Goal: Task Accomplishment & Management: Manage account settings

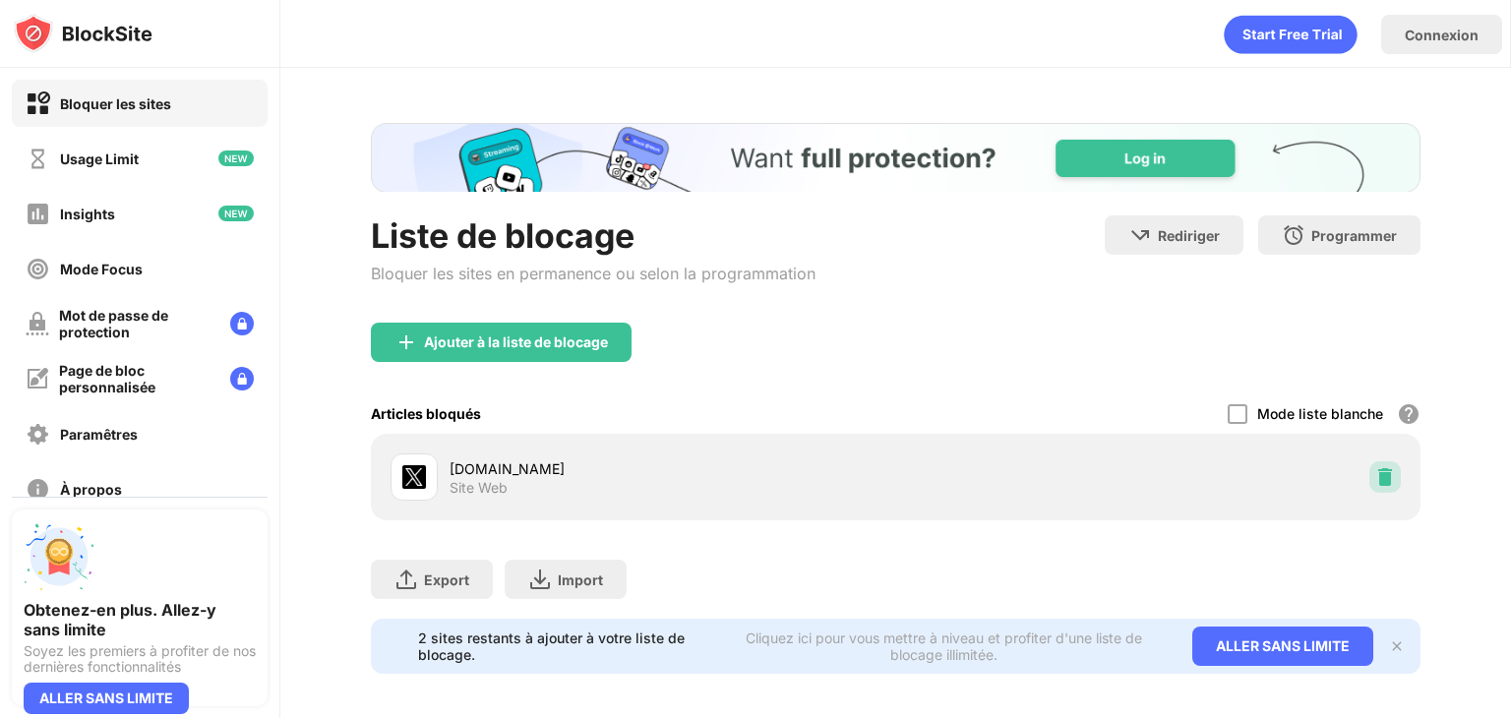
click at [1381, 488] on div at bounding box center [1384, 476] width 31 height 31
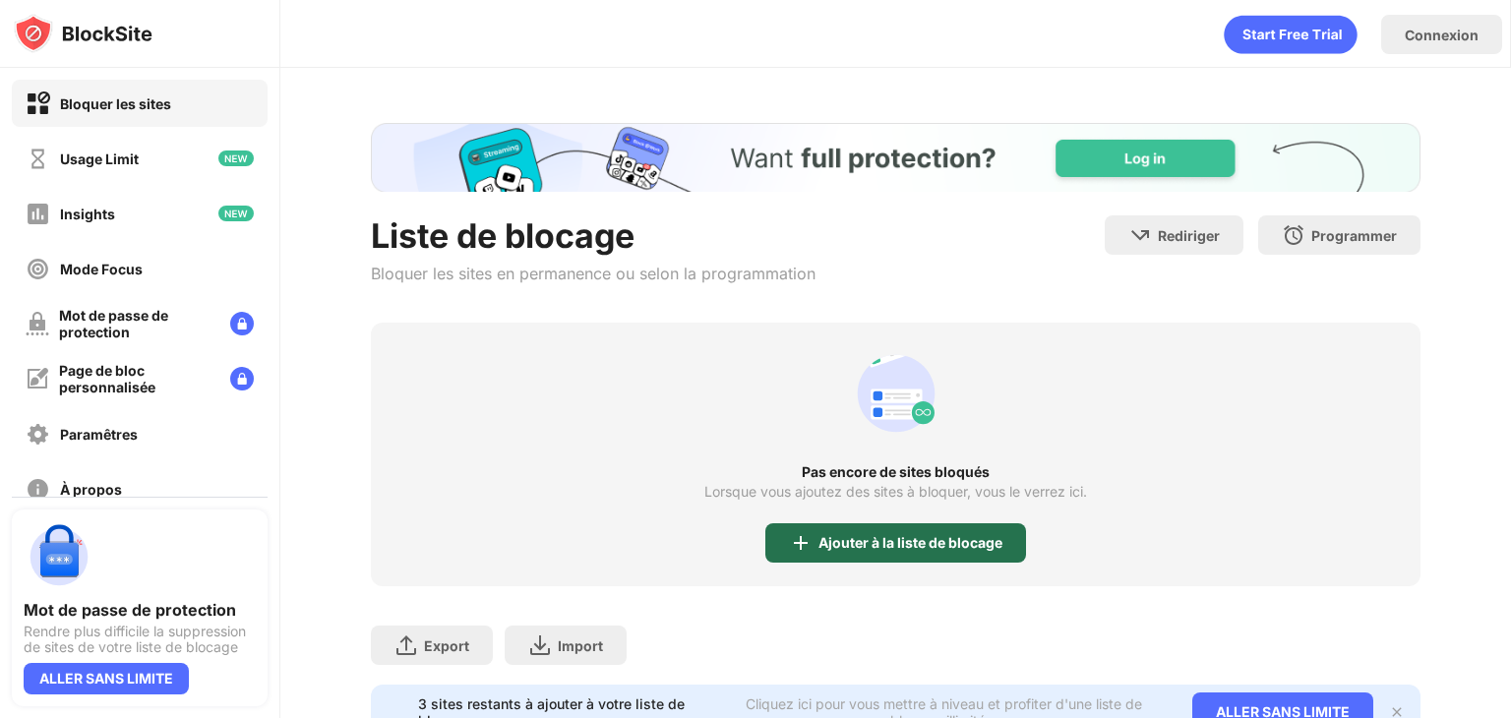
click at [847, 540] on div "Ajouter à la liste de blocage" at bounding box center [910, 543] width 184 height 16
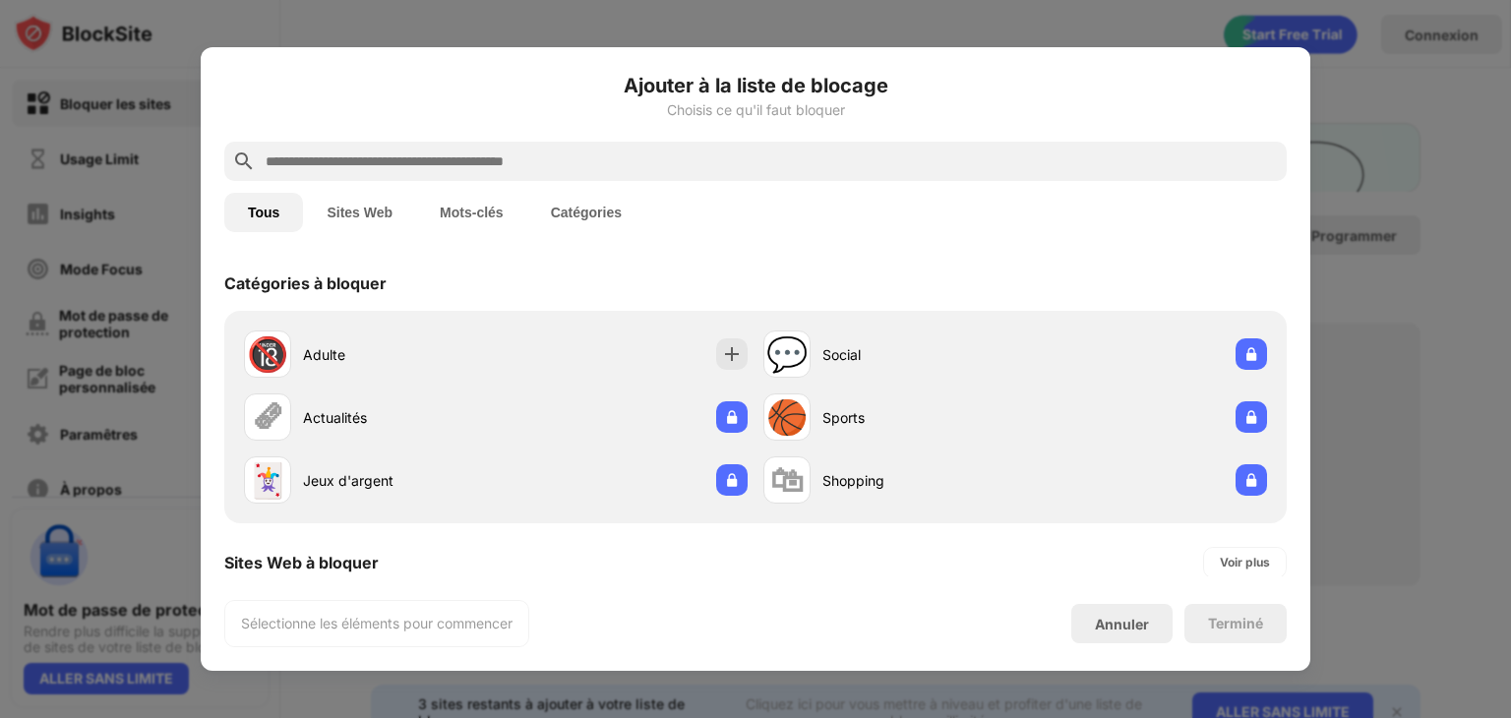
drag, startPoint x: 1147, startPoint y: 248, endPoint x: 1149, endPoint y: 642, distance: 394.4
click at [1149, 642] on div "Ajouter à la liste de blocage Choisis ce qu'il faut bloquer Tous Sites Web Mots…" at bounding box center [755, 359] width 1062 height 576
click at [1011, 276] on div "Catégories à bloquer" at bounding box center [755, 283] width 1062 height 55
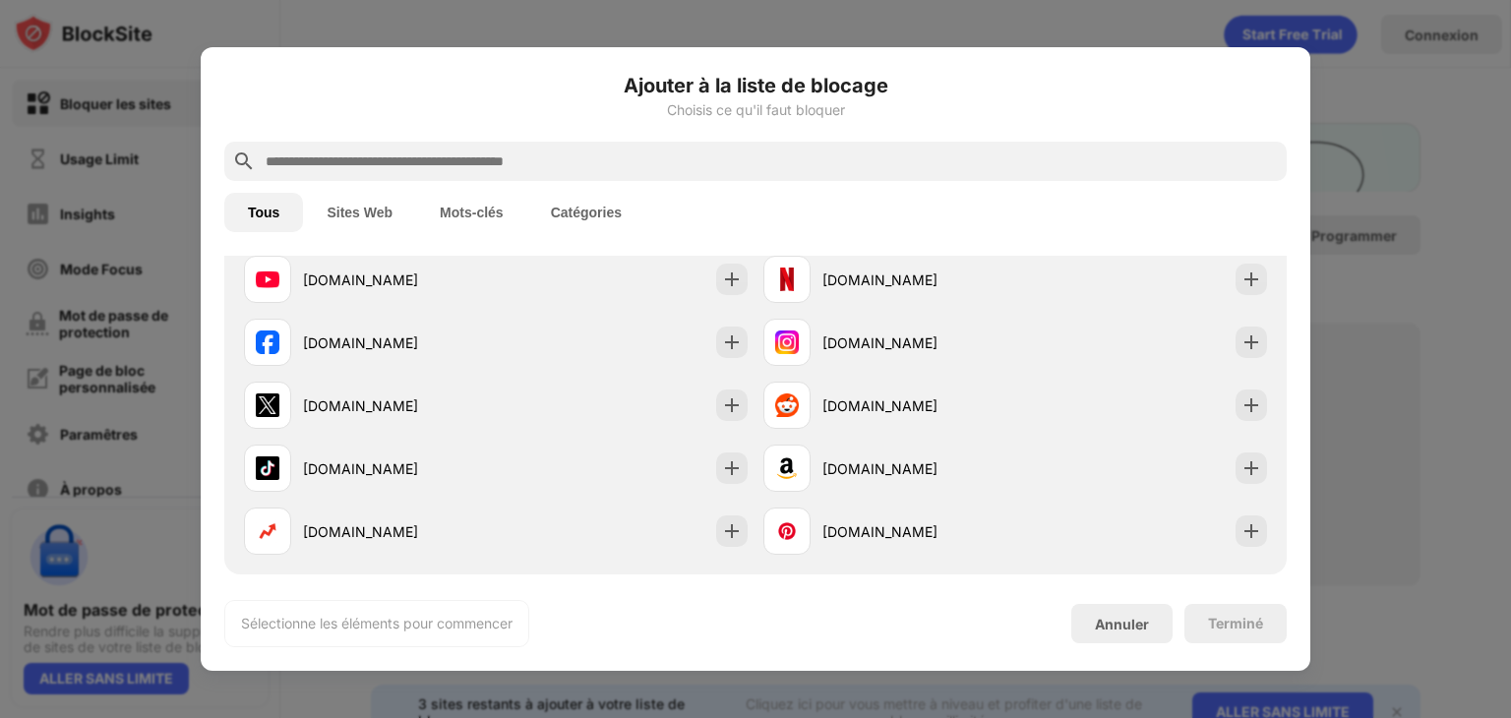
scroll to position [315, 0]
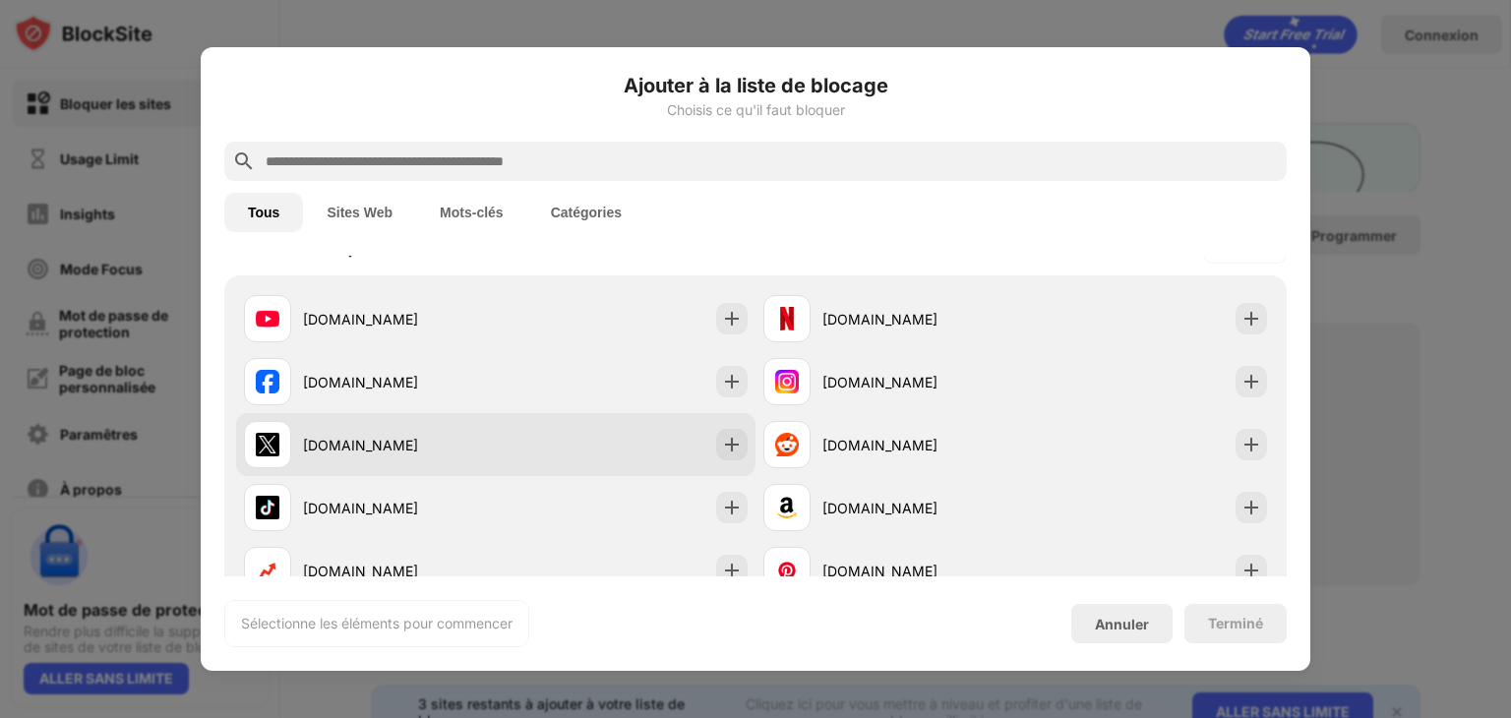
click at [386, 446] on div "[DOMAIN_NAME]" at bounding box center [399, 445] width 193 height 21
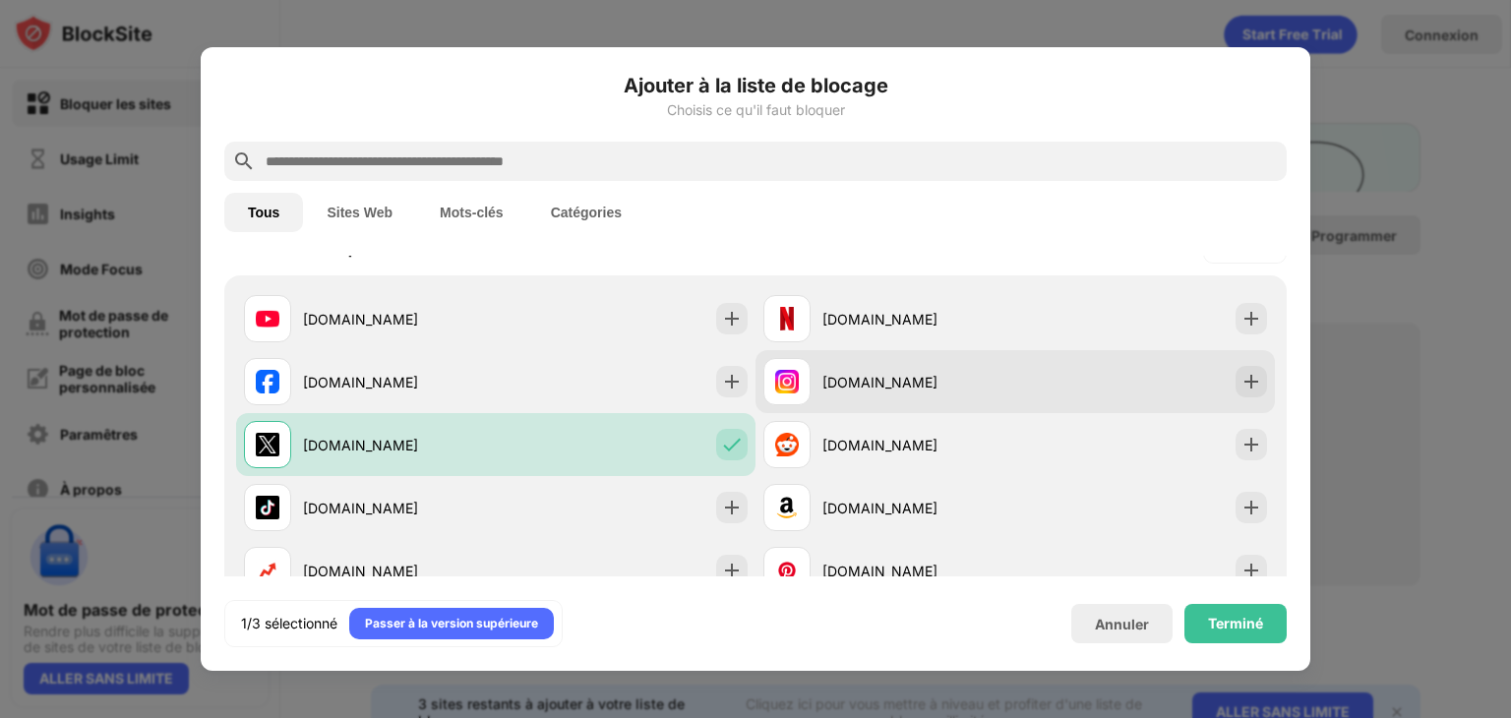
click at [825, 389] on div "instagram.com" at bounding box center [918, 382] width 193 height 21
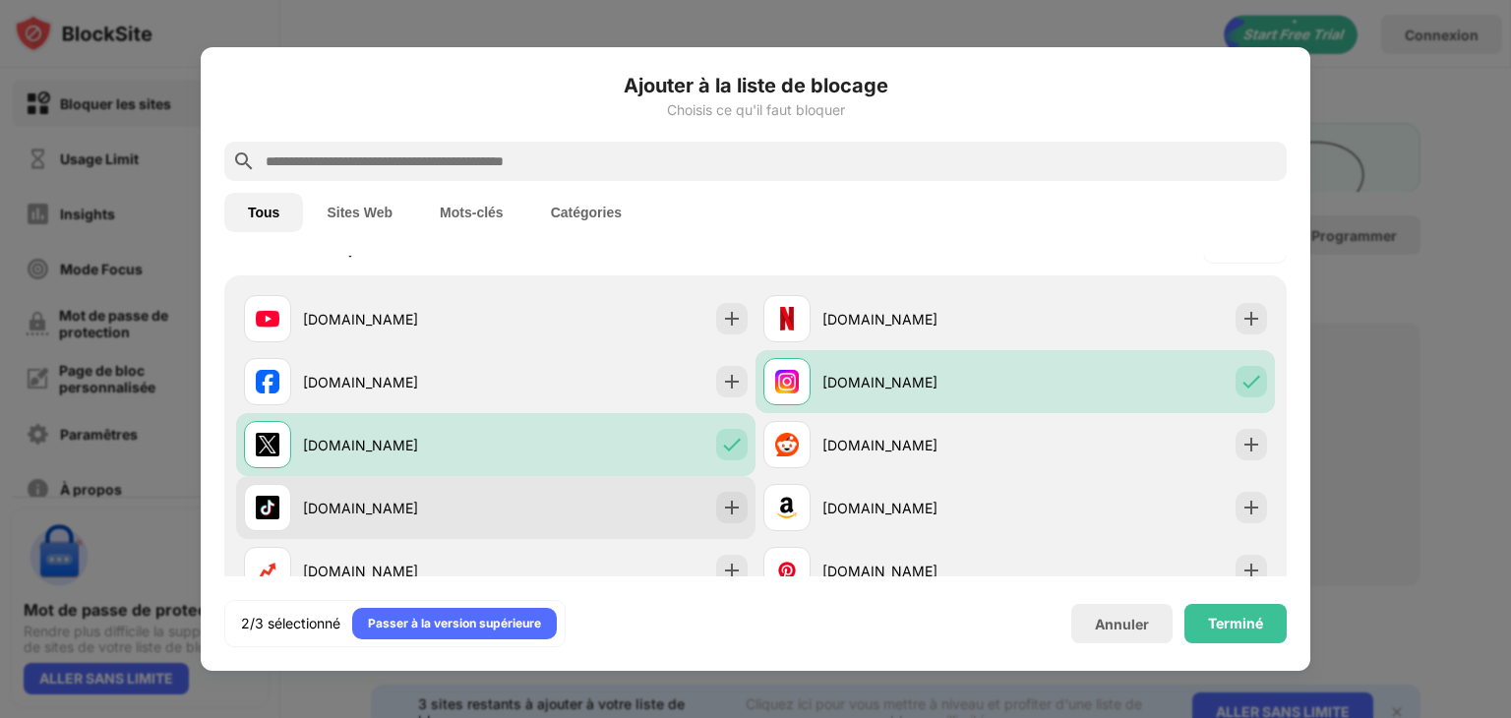
click at [425, 512] on div "tiktok.com" at bounding box center [399, 508] width 193 height 21
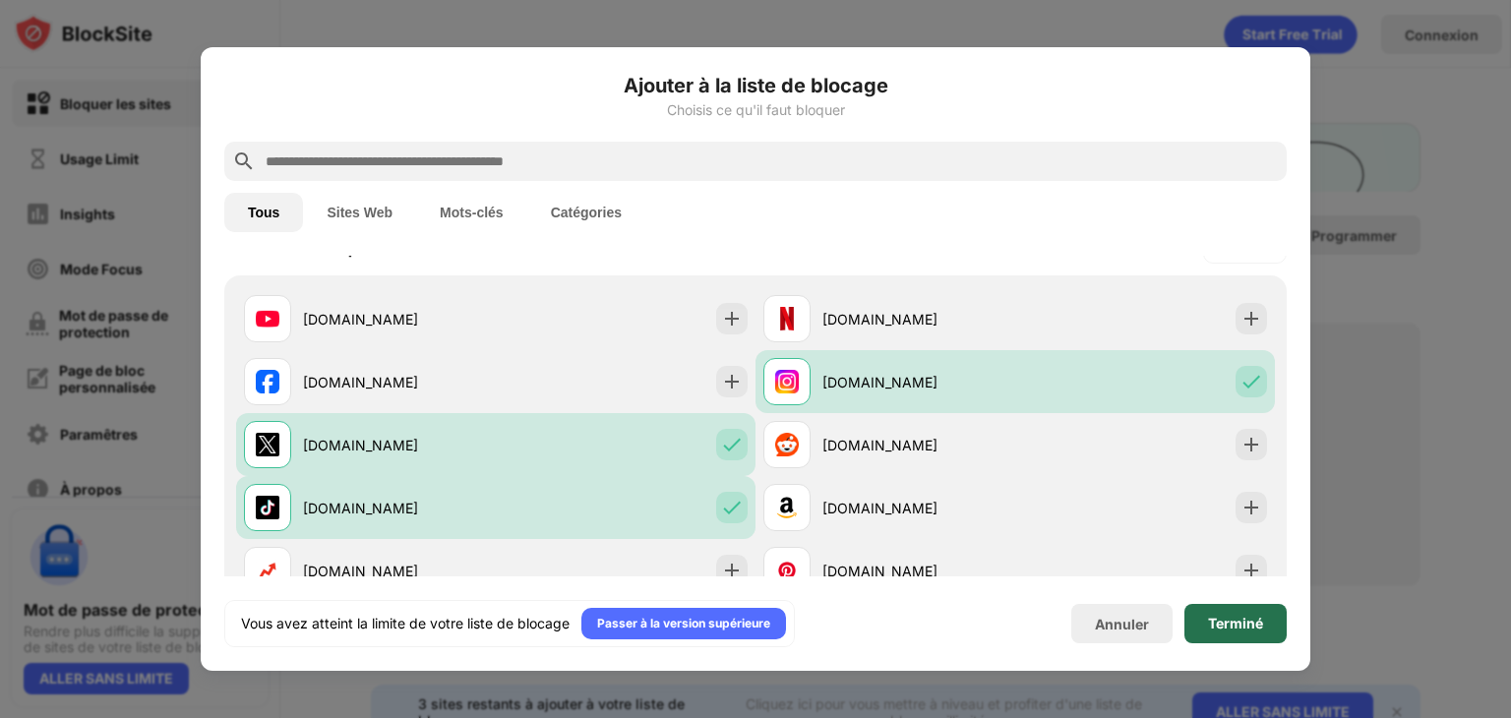
click at [1248, 621] on div "Terminé" at bounding box center [1235, 624] width 55 height 16
